Goal: Contribute content

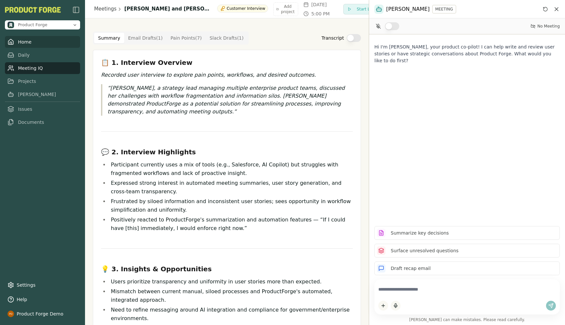
click at [23, 40] on link "Home" at bounding box center [42, 42] width 75 height 12
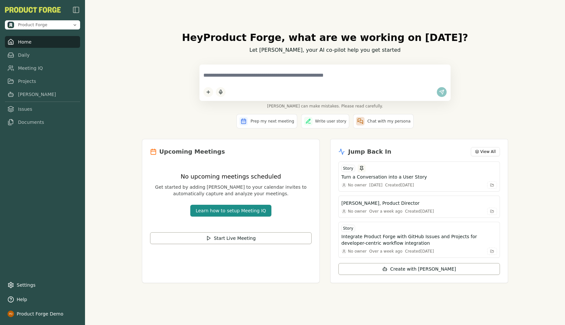
click at [245, 76] on textarea at bounding box center [325, 75] width 243 height 14
click at [157, 90] on div "[PERSON_NAME] can make mistakes. Please read carefully." at bounding box center [325, 86] width 367 height 44
click at [228, 73] on textarea at bounding box center [325, 75] width 243 height 14
drag, startPoint x: 346, startPoint y: 77, endPoint x: 228, endPoint y: 78, distance: 117.5
click at [228, 78] on textarea at bounding box center [325, 75] width 243 height 14
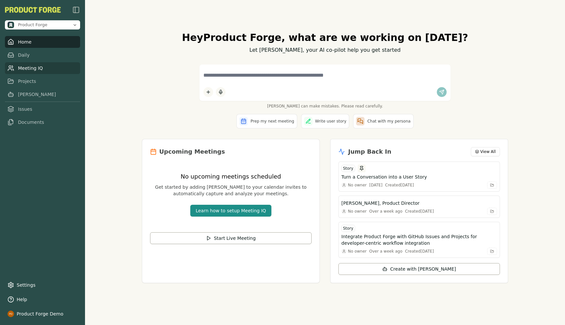
click at [37, 67] on link "Meeting IQ" at bounding box center [42, 68] width 75 height 12
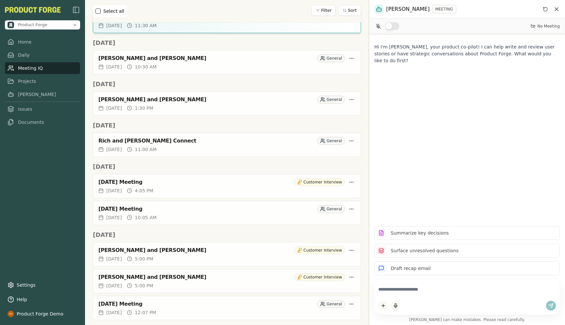
scroll to position [127, 0]
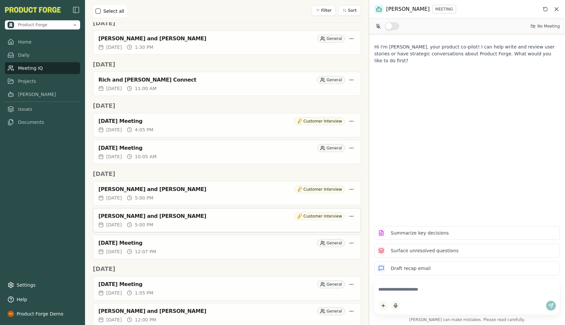
click at [170, 217] on div "[PERSON_NAME] and [PERSON_NAME]" at bounding box center [195, 216] width 193 height 7
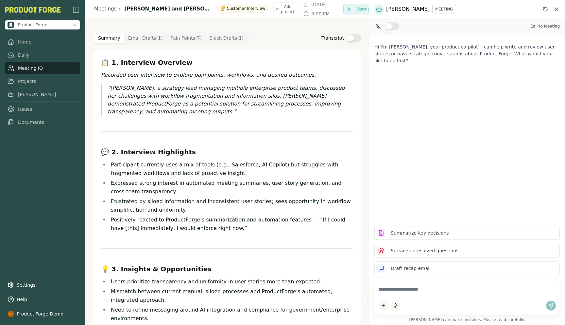
click at [146, 34] on Draft "Email Drafts ( 1 )" at bounding box center [145, 38] width 43 height 10
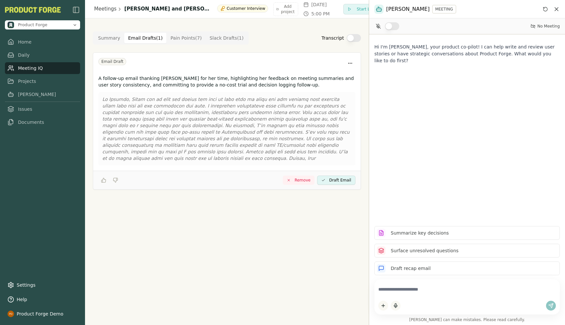
click at [224, 36] on Draft "Slack Drafts ( 1 )" at bounding box center [227, 38] width 42 height 10
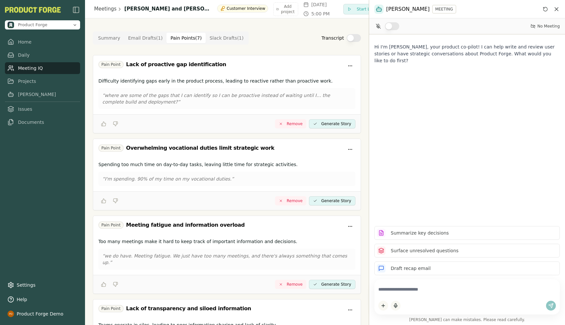
click at [185, 40] on Point "Pain Points ( 7 )" at bounding box center [186, 38] width 39 height 10
click at [20, 80] on link "Projects" at bounding box center [42, 81] width 75 height 12
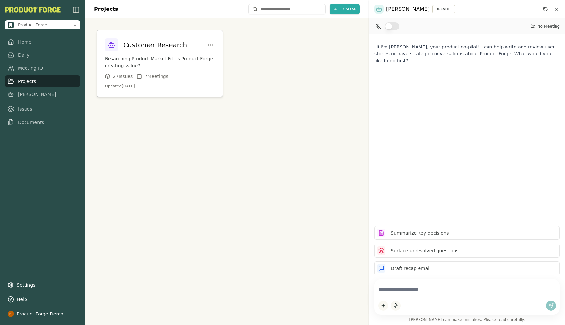
click at [136, 61] on p "Resarching Product-Market Fit. Is Product Forge creating value?" at bounding box center [160, 62] width 110 height 14
click at [391, 290] on textarea at bounding box center [468, 289] width 178 height 13
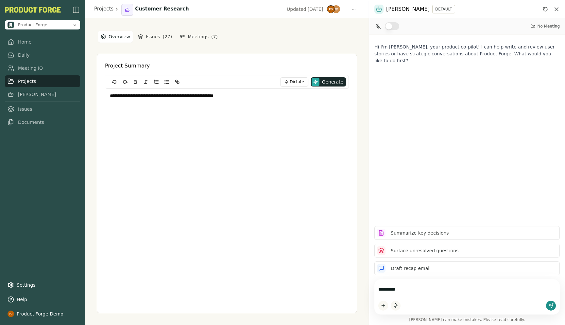
type textarea "**********"
